Goal: Task Accomplishment & Management: Use online tool/utility

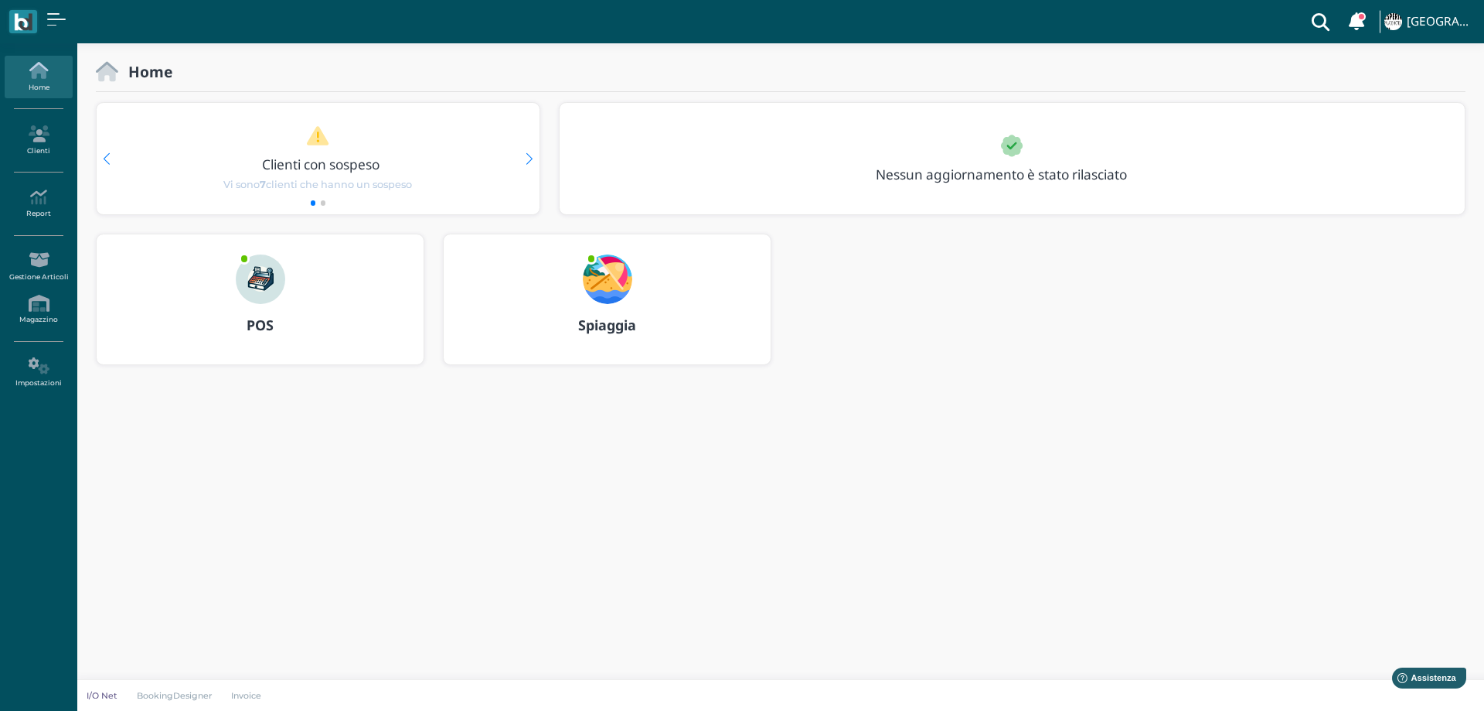
click at [587, 287] on img at bounding box center [607, 278] width 49 height 49
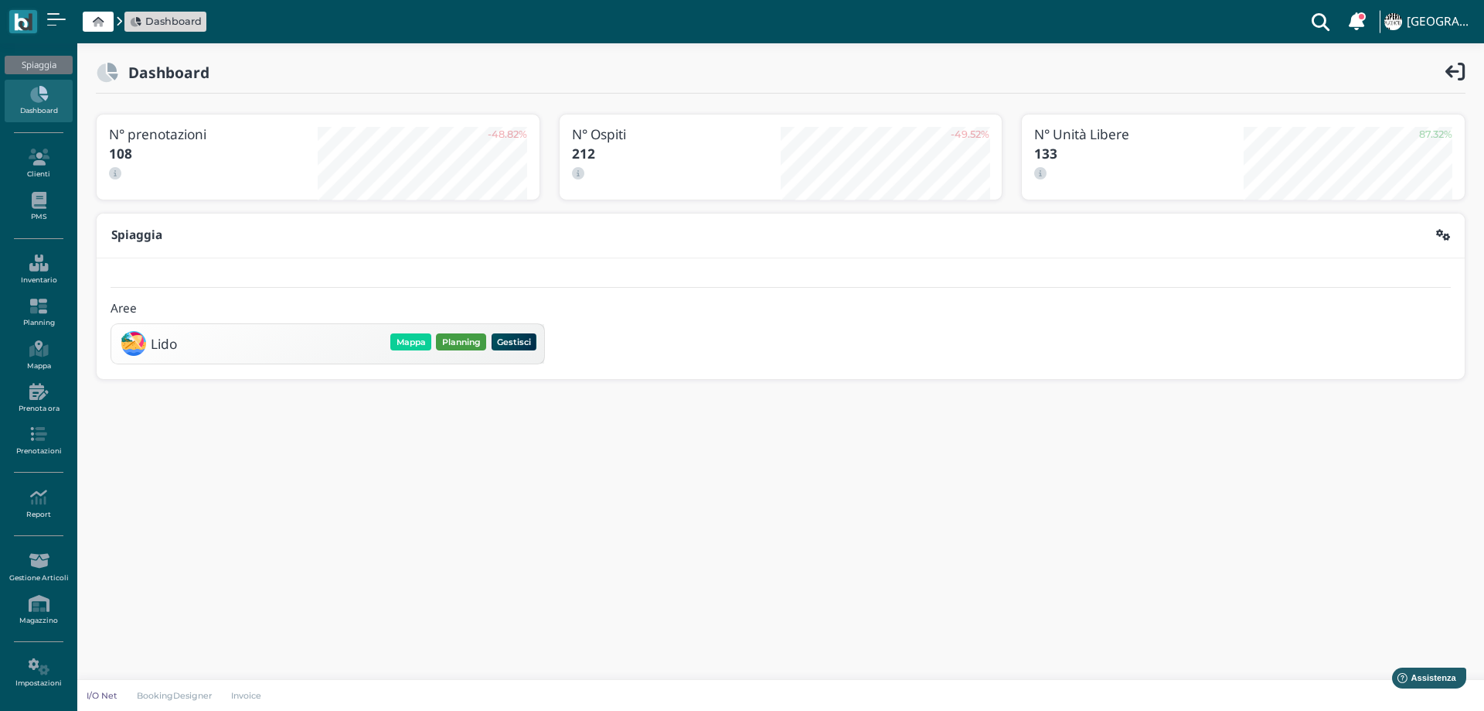
click at [452, 335] on button "Planning" at bounding box center [461, 341] width 50 height 17
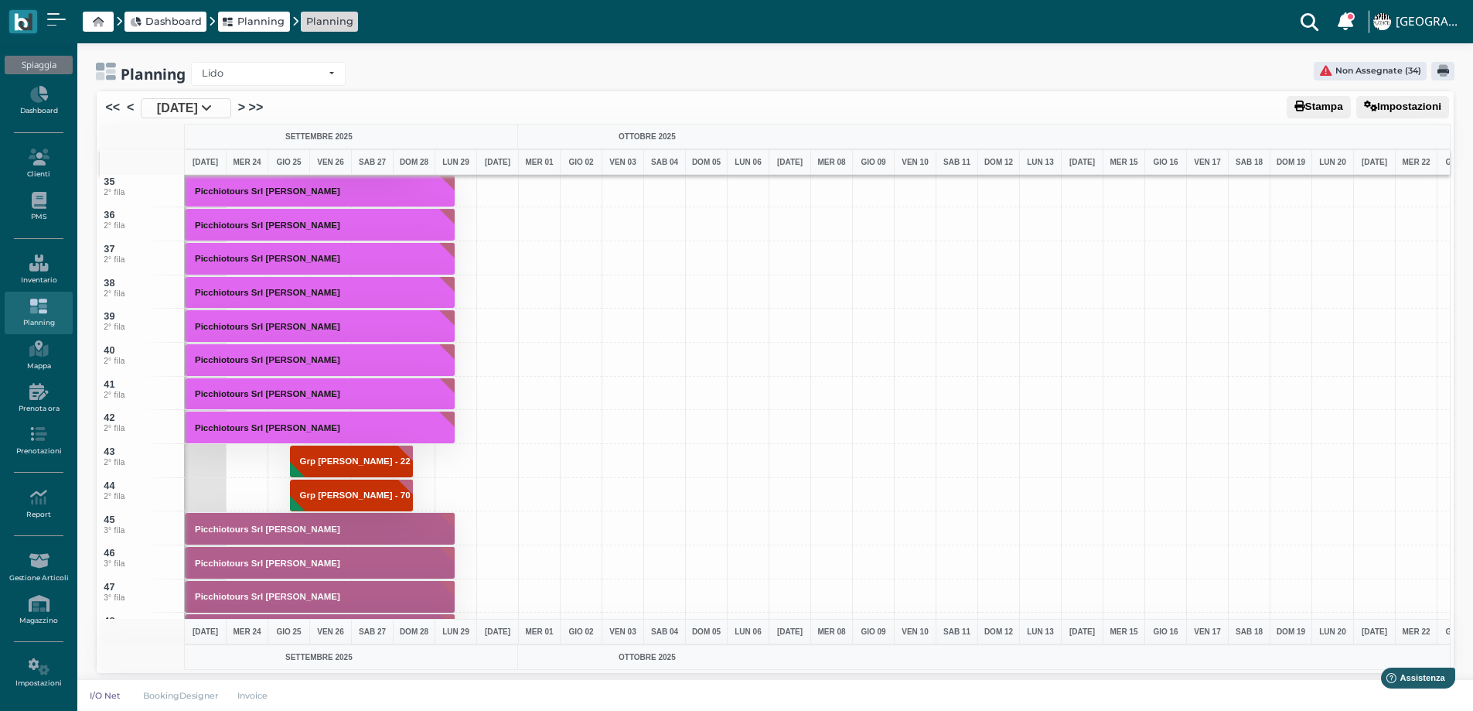
scroll to position [1314, 0]
